Goal: Transaction & Acquisition: Purchase product/service

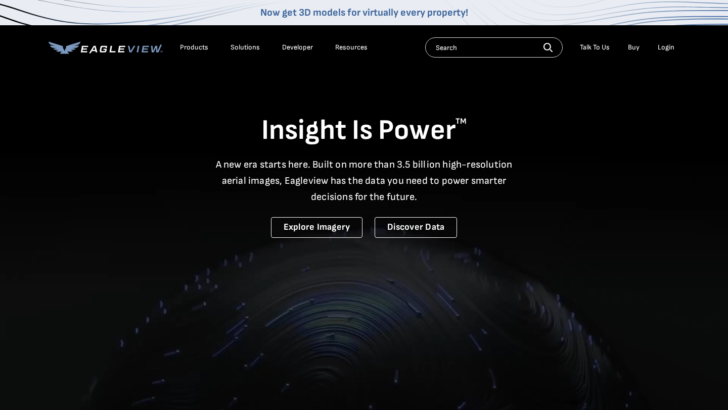
click at [663, 49] on div "Login" at bounding box center [665, 47] width 17 height 9
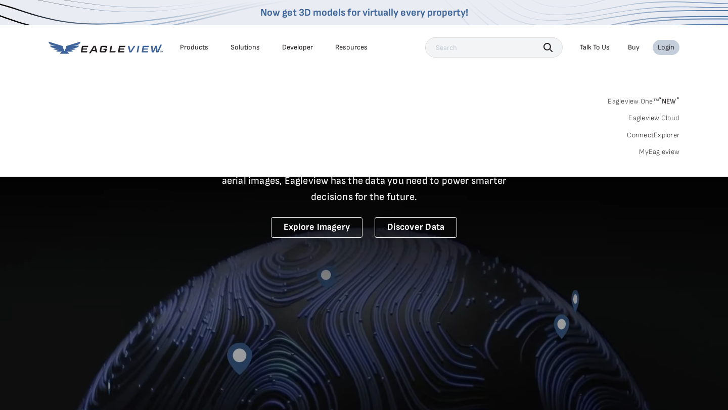
click at [663, 153] on link "MyEagleview" at bounding box center [659, 152] width 40 height 9
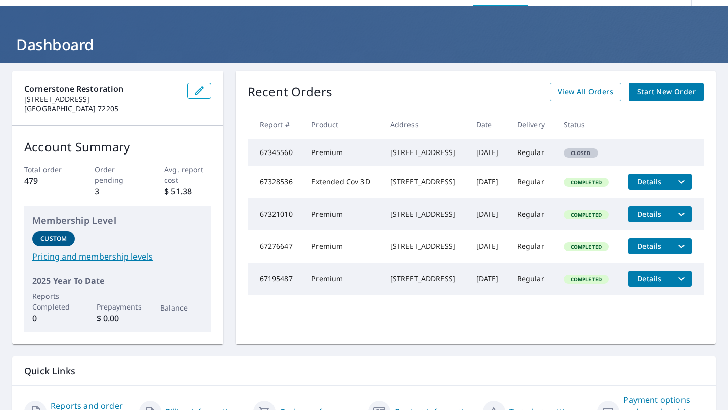
scroll to position [27, 0]
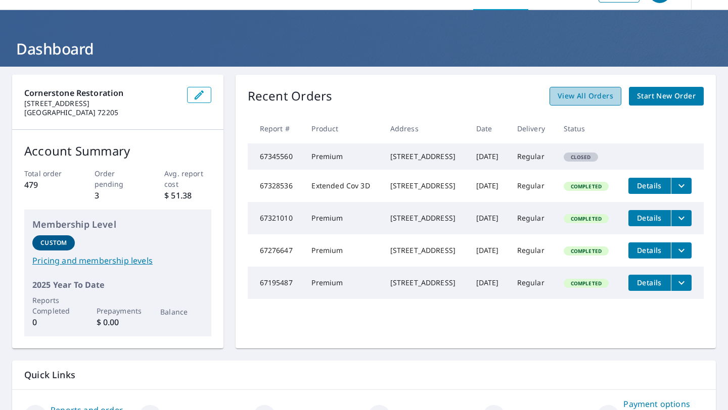
click at [593, 95] on span "View All Orders" at bounding box center [585, 96] width 56 height 13
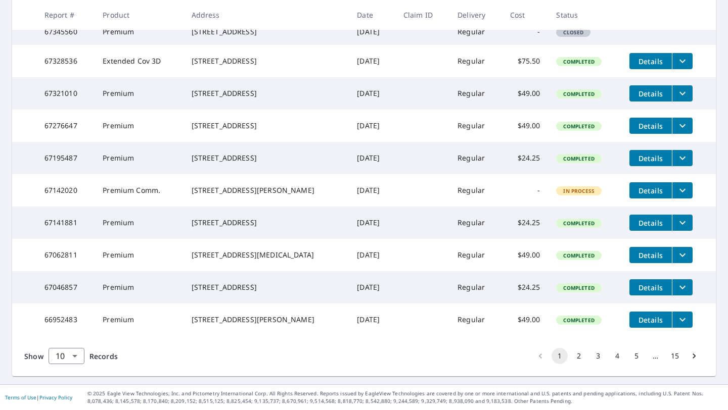
scroll to position [240, 0]
click at [581, 364] on button "2" at bounding box center [579, 356] width 16 height 16
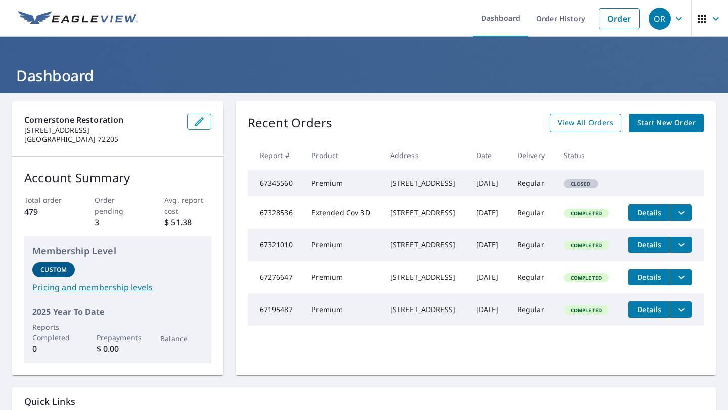
click at [585, 128] on span "View All Orders" at bounding box center [585, 123] width 56 height 13
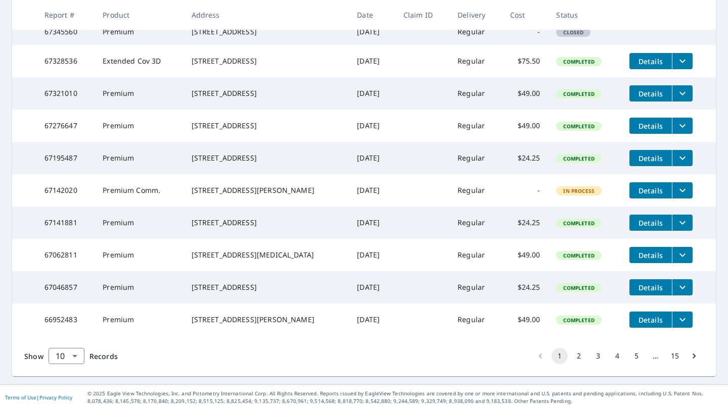
scroll to position [229, 0]
click at [580, 364] on button "2" at bounding box center [579, 356] width 16 height 16
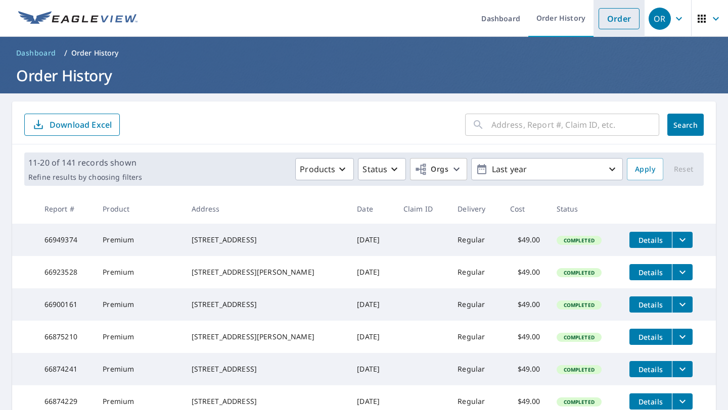
click at [622, 19] on link "Order" at bounding box center [618, 18] width 41 height 21
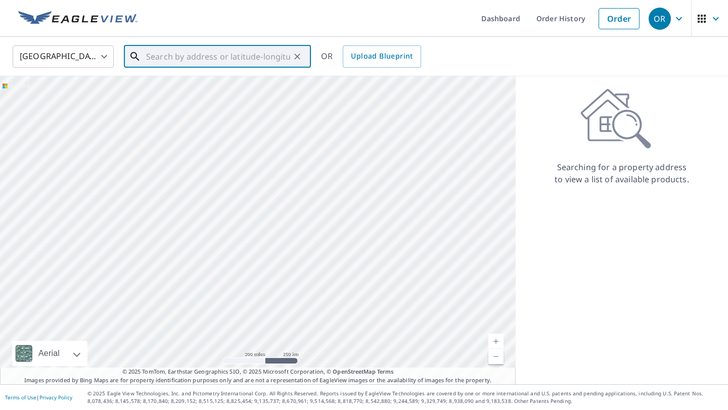
click at [247, 63] on input "text" at bounding box center [218, 56] width 144 height 28
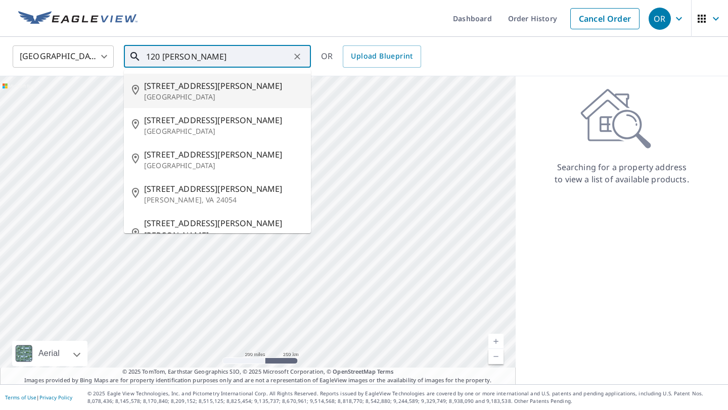
click at [205, 86] on span "120 Brittney Ln" at bounding box center [223, 86] width 159 height 12
type input "120 Brittney Ln El Paso, AR 72045"
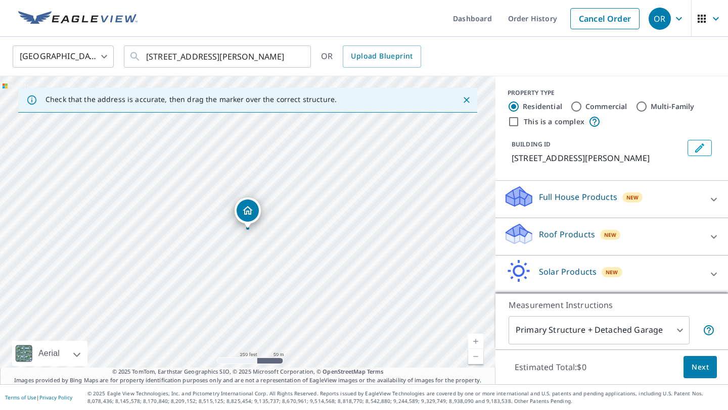
click at [604, 235] on span "New" at bounding box center [610, 235] width 13 height 8
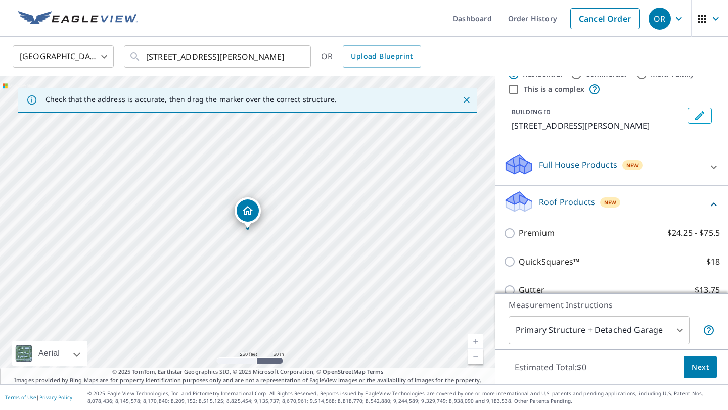
scroll to position [39, 0]
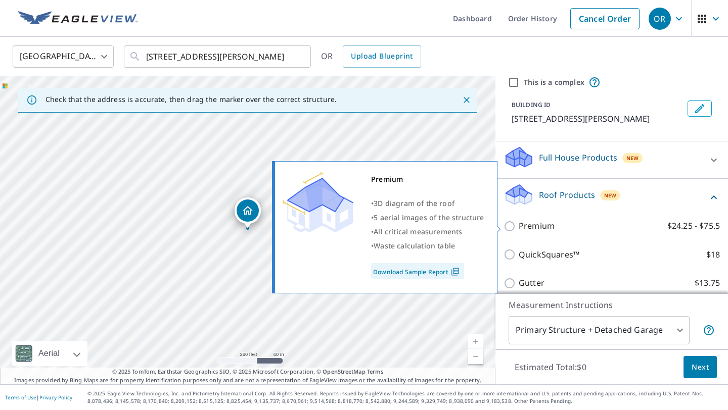
click at [510, 226] on input "Premium $24.25 - $75.5" at bounding box center [510, 226] width 15 height 12
checkbox input "true"
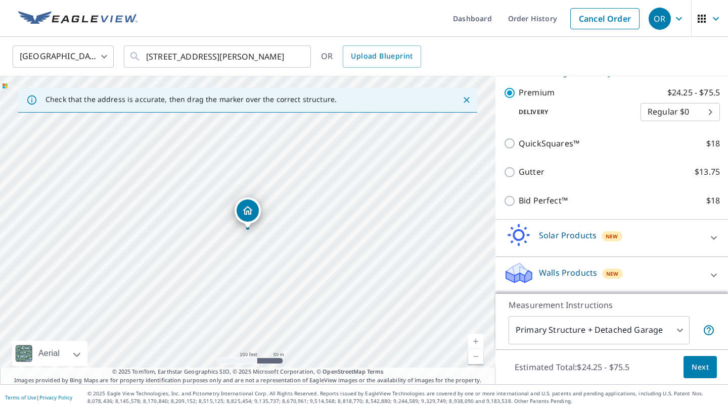
scroll to position [184, 0]
click at [700, 368] on span "Next" at bounding box center [699, 367] width 17 height 13
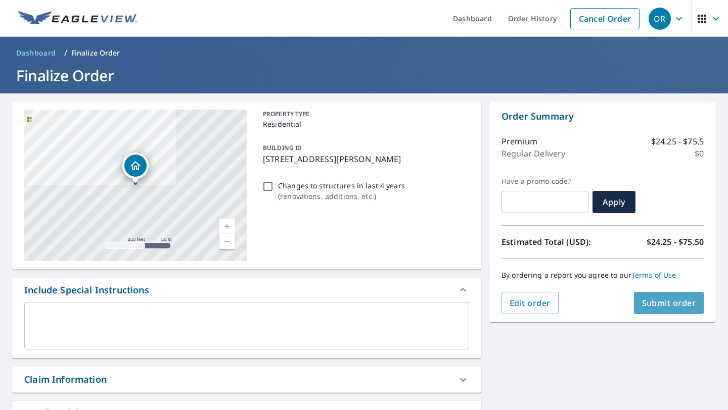
click at [664, 308] on span "Submit order" at bounding box center [669, 303] width 54 height 11
